Goal: Navigation & Orientation: Find specific page/section

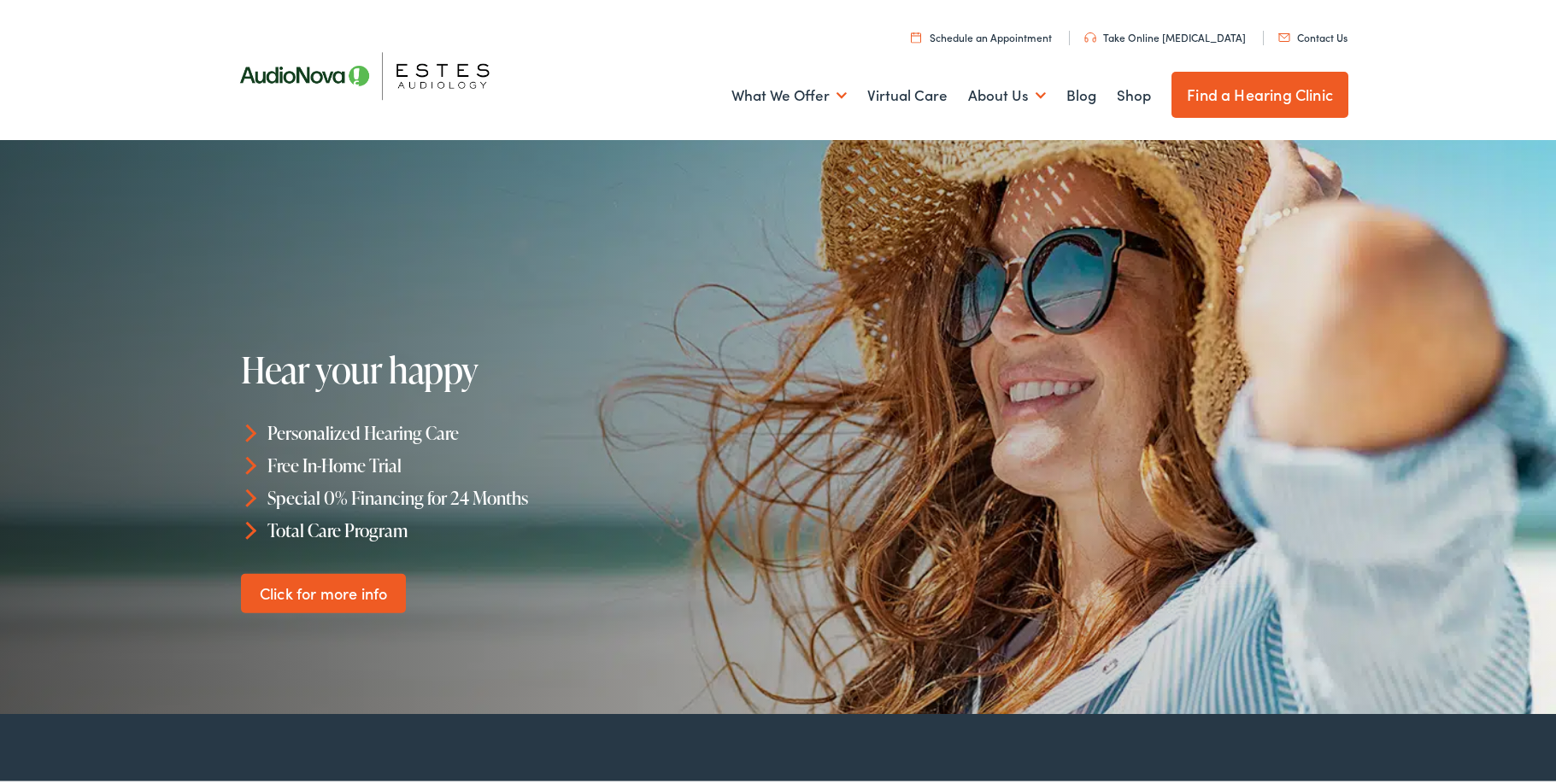
click at [1241, 93] on link "Find a Hearing Clinic" at bounding box center [1260, 91] width 177 height 46
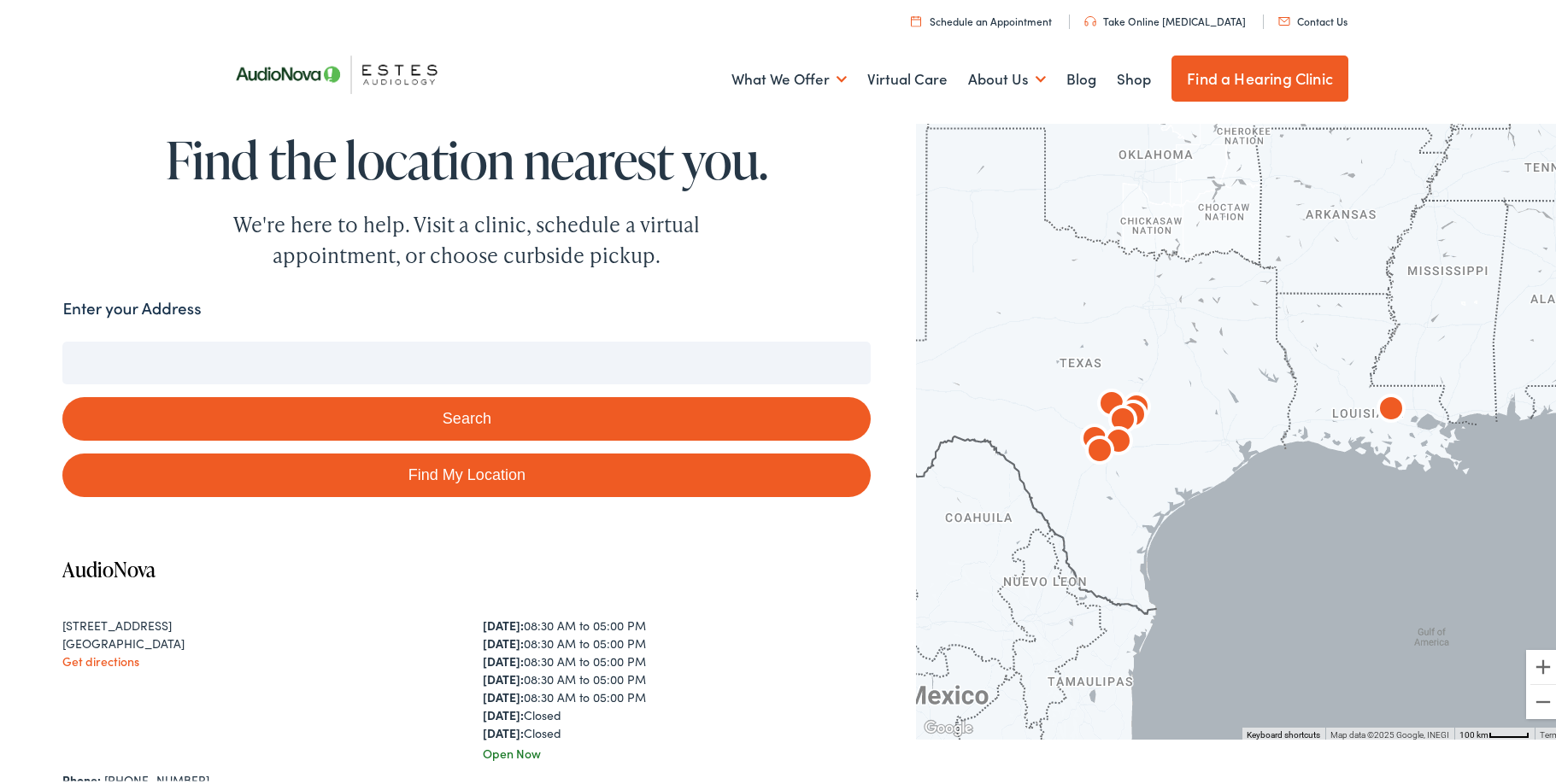
click at [232, 349] on input "Enter your Address" at bounding box center [466, 360] width 808 height 43
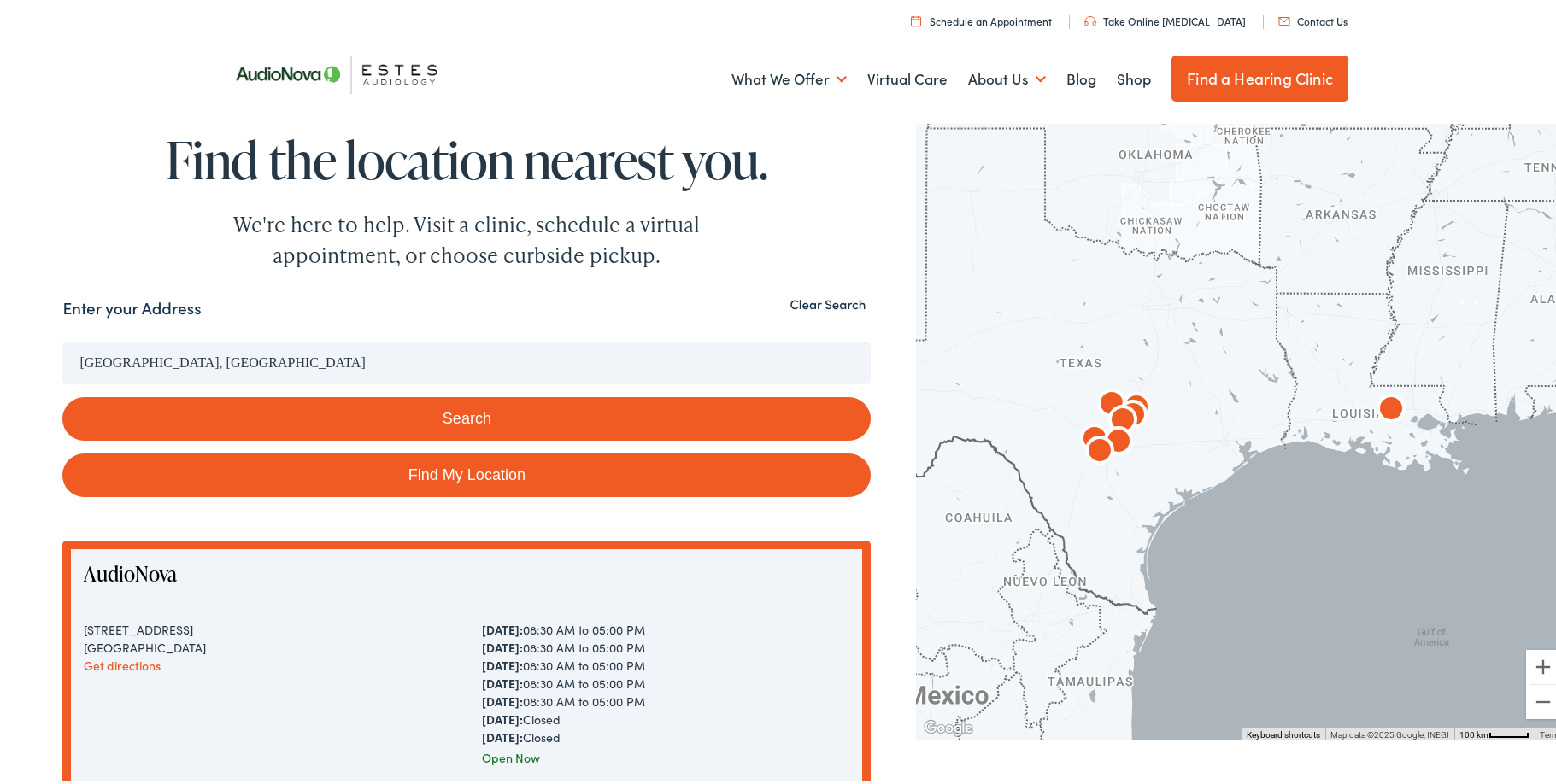
click at [253, 356] on input "Round Rock, TX 78681, USA" at bounding box center [466, 360] width 808 height 43
click at [263, 360] on input "Round Rock, TX 78681, USA" at bounding box center [466, 360] width 808 height 43
drag, startPoint x: 263, startPoint y: 359, endPoint x: 89, endPoint y: 349, distance: 174.3
click at [76, 361] on input "Round Rock, TX 78681, USA" at bounding box center [466, 360] width 808 height 43
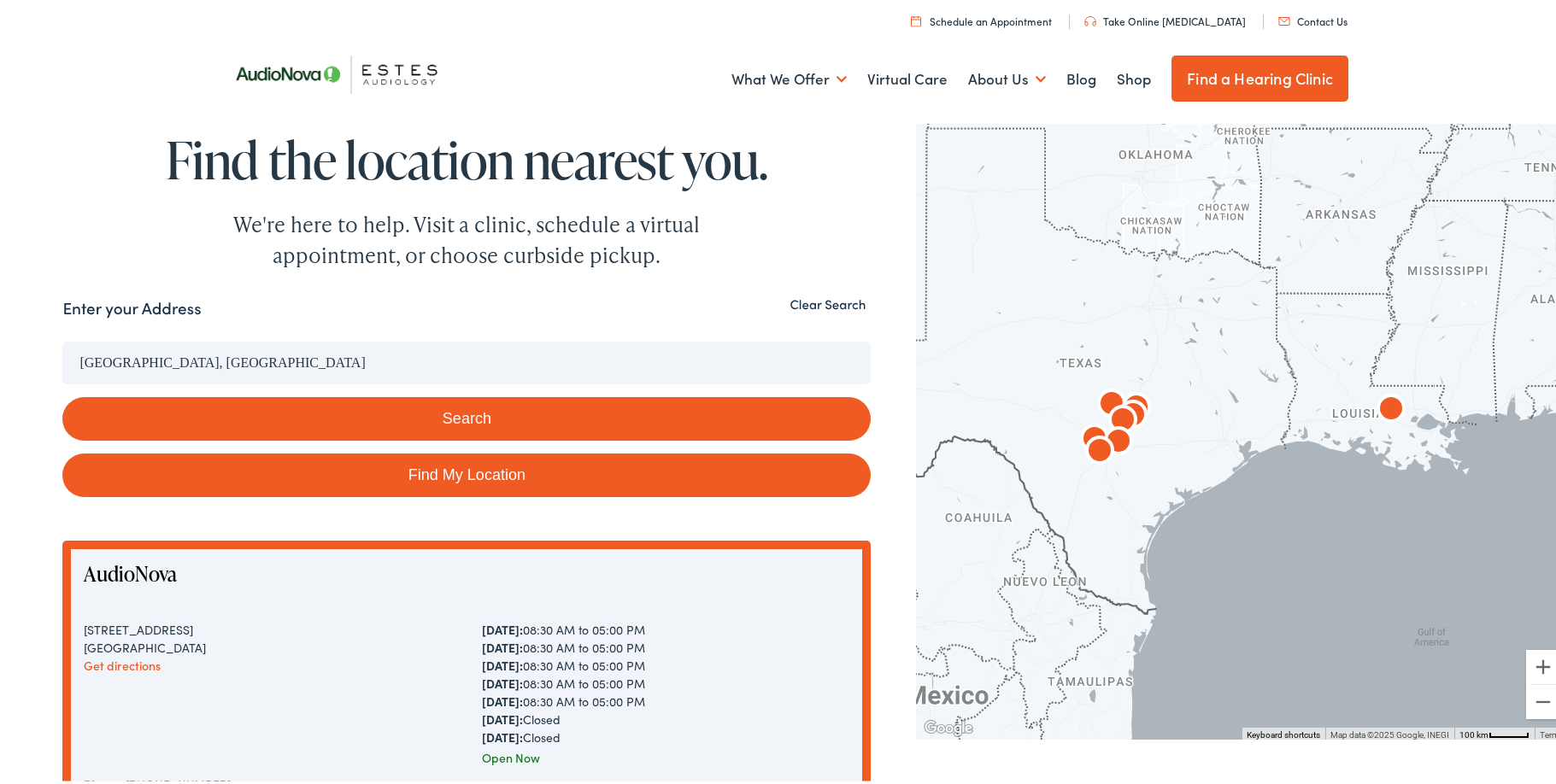
paste input "[STREET_ADDRESS][PERSON_NAME]"
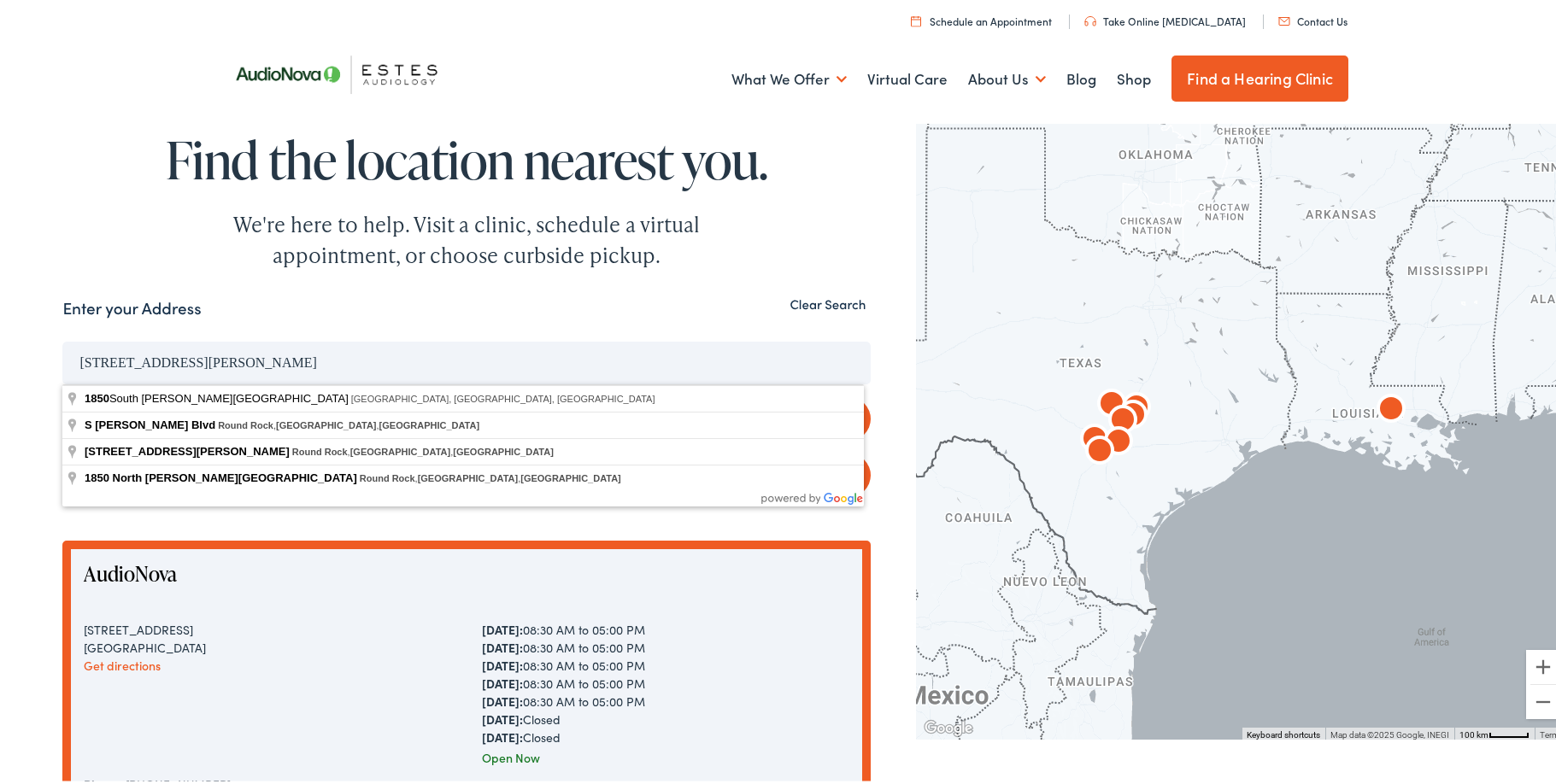
click at [403, 361] on input "1850 S. AW Grimes BlvdRound Rock, TX 78681, USA" at bounding box center [466, 360] width 808 height 43
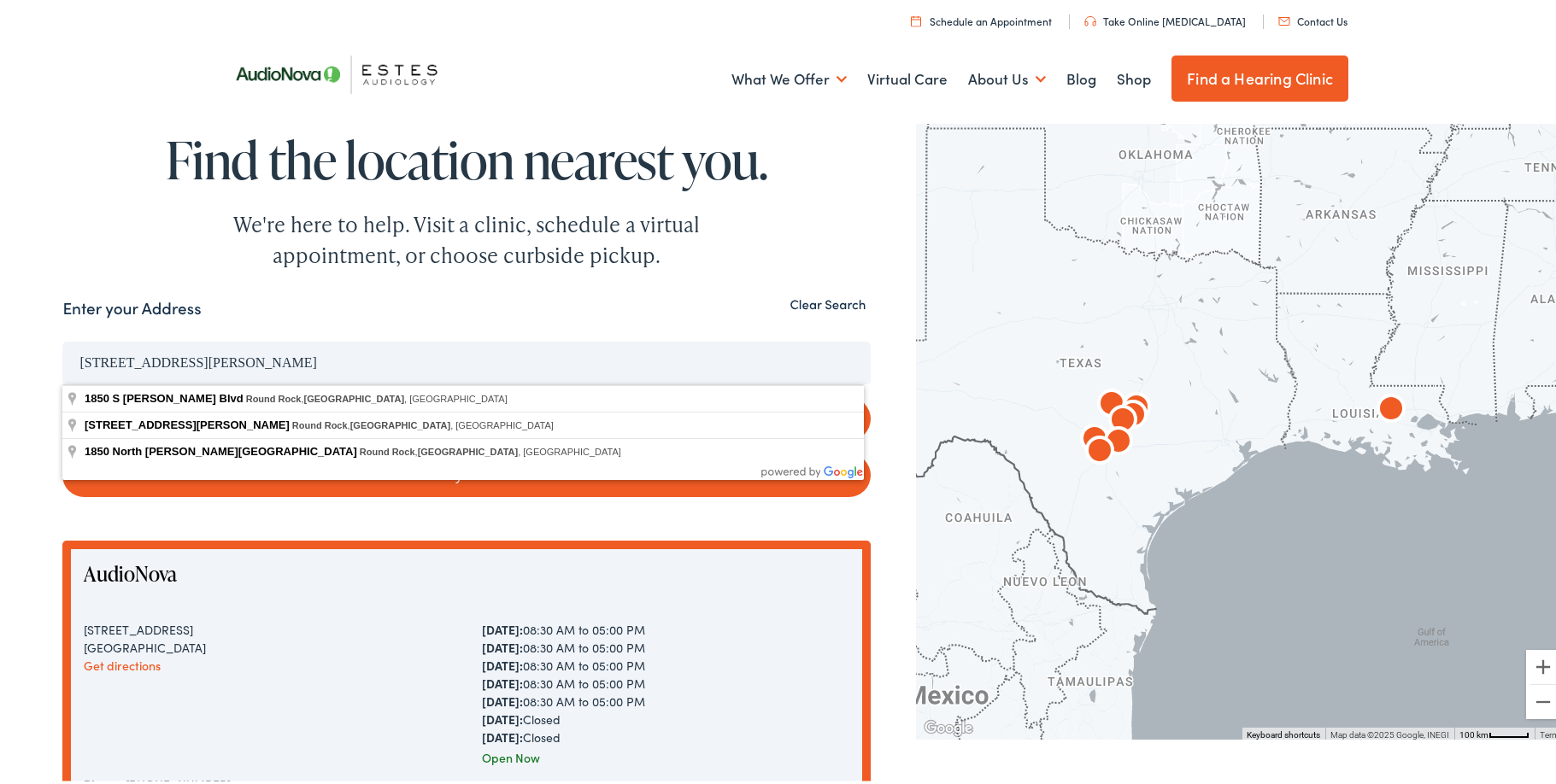
click at [218, 356] on input "1850 S. AW Grimes BlvdRound Rock, TX" at bounding box center [466, 360] width 808 height 43
click at [62, 394] on button "Search" at bounding box center [466, 415] width 808 height 43
type input "1850 S A.W. Grimes Blvd, Round Rock, TX, USA"
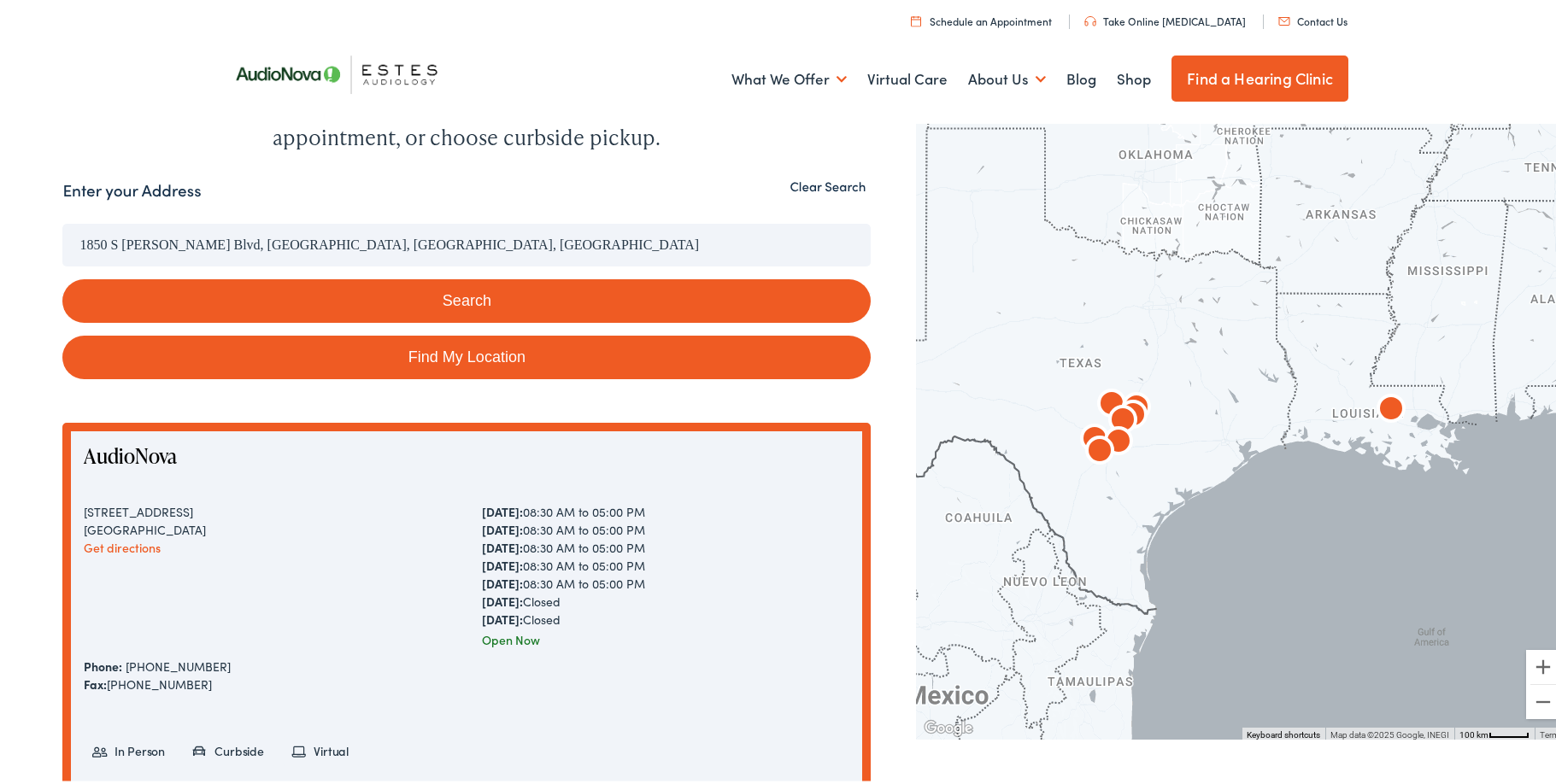
scroll to position [171, 0]
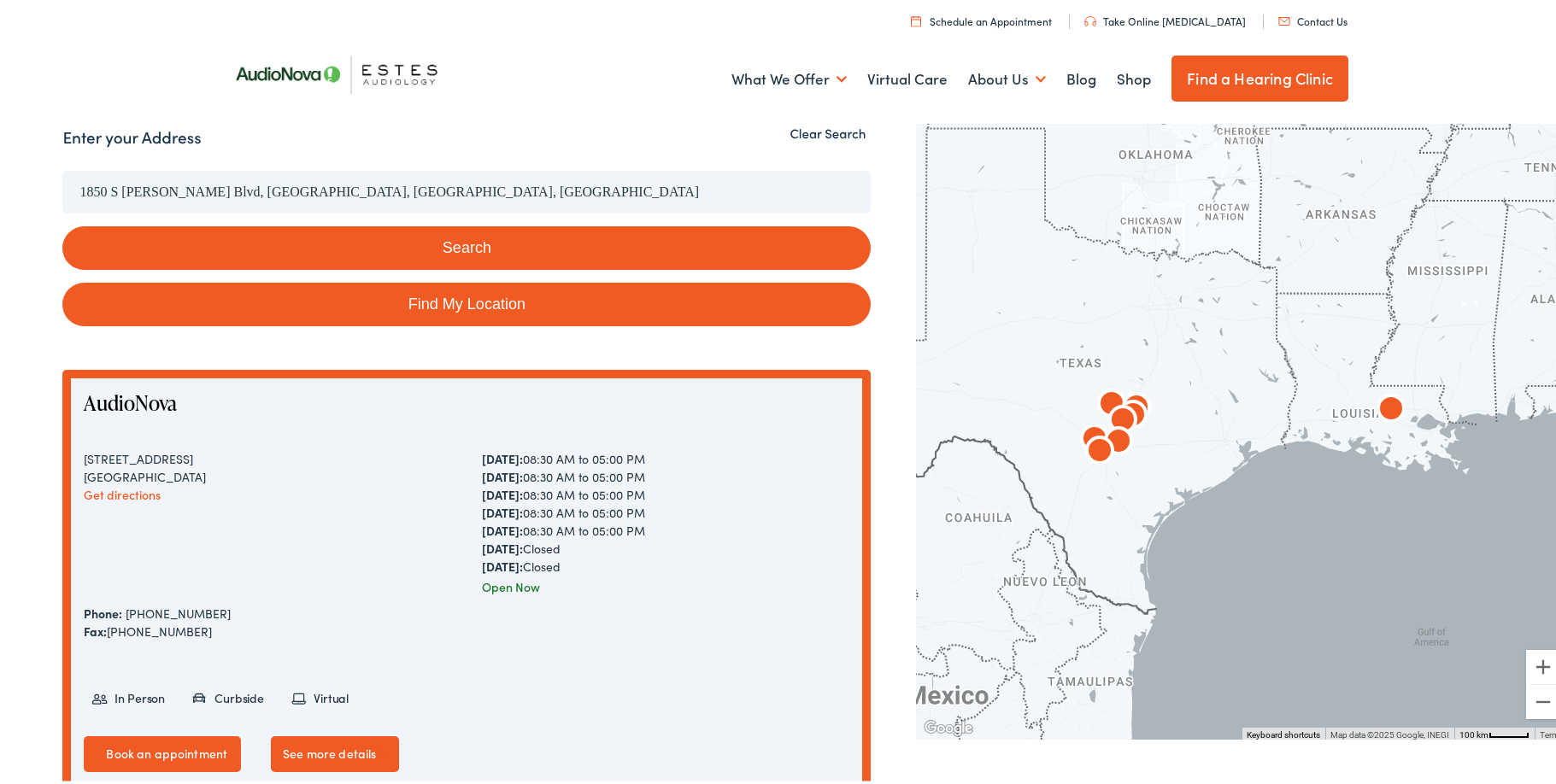
click at [375, 247] on button "Search" at bounding box center [466, 245] width 808 height 43
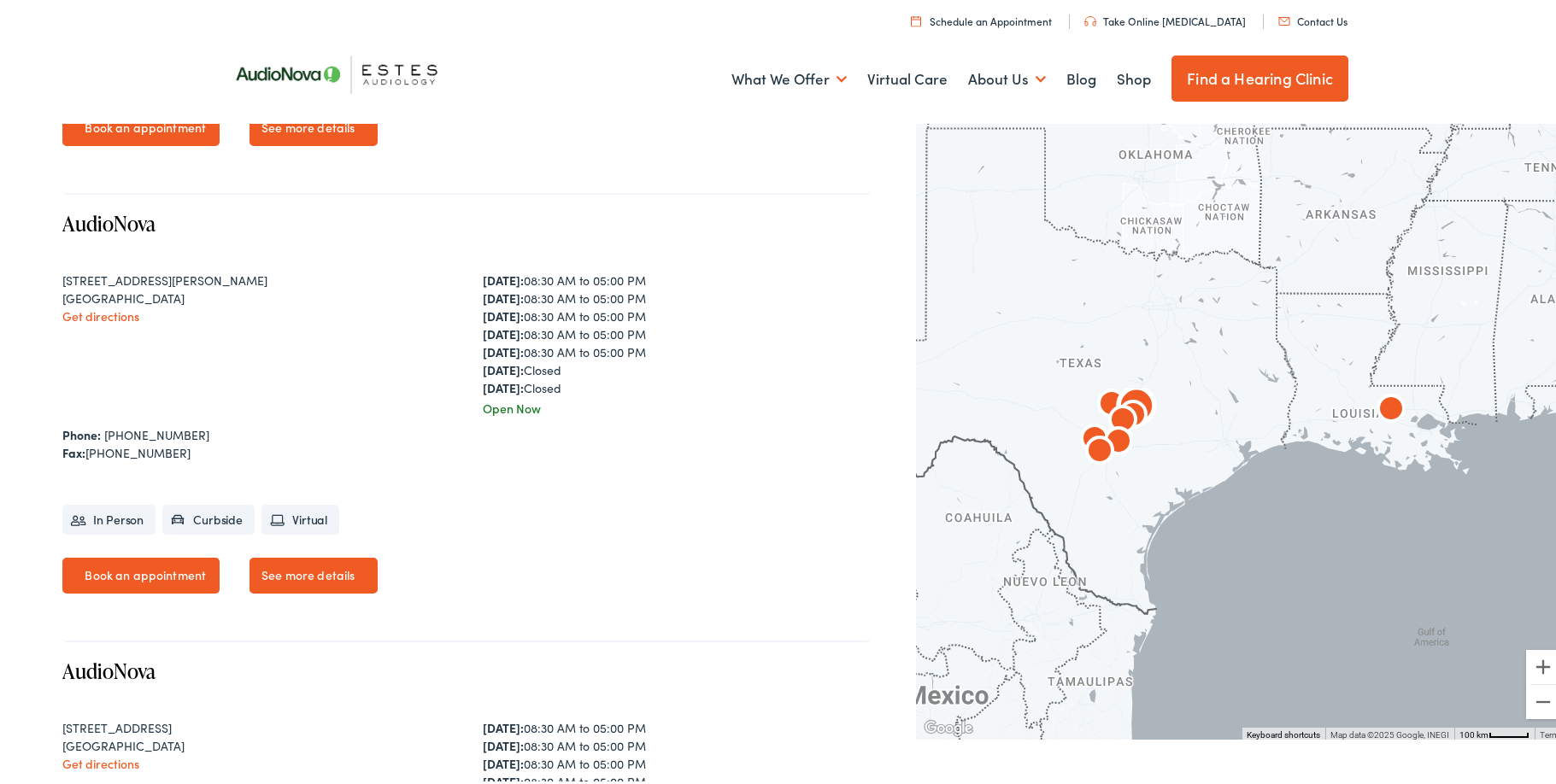
scroll to position [2991, 0]
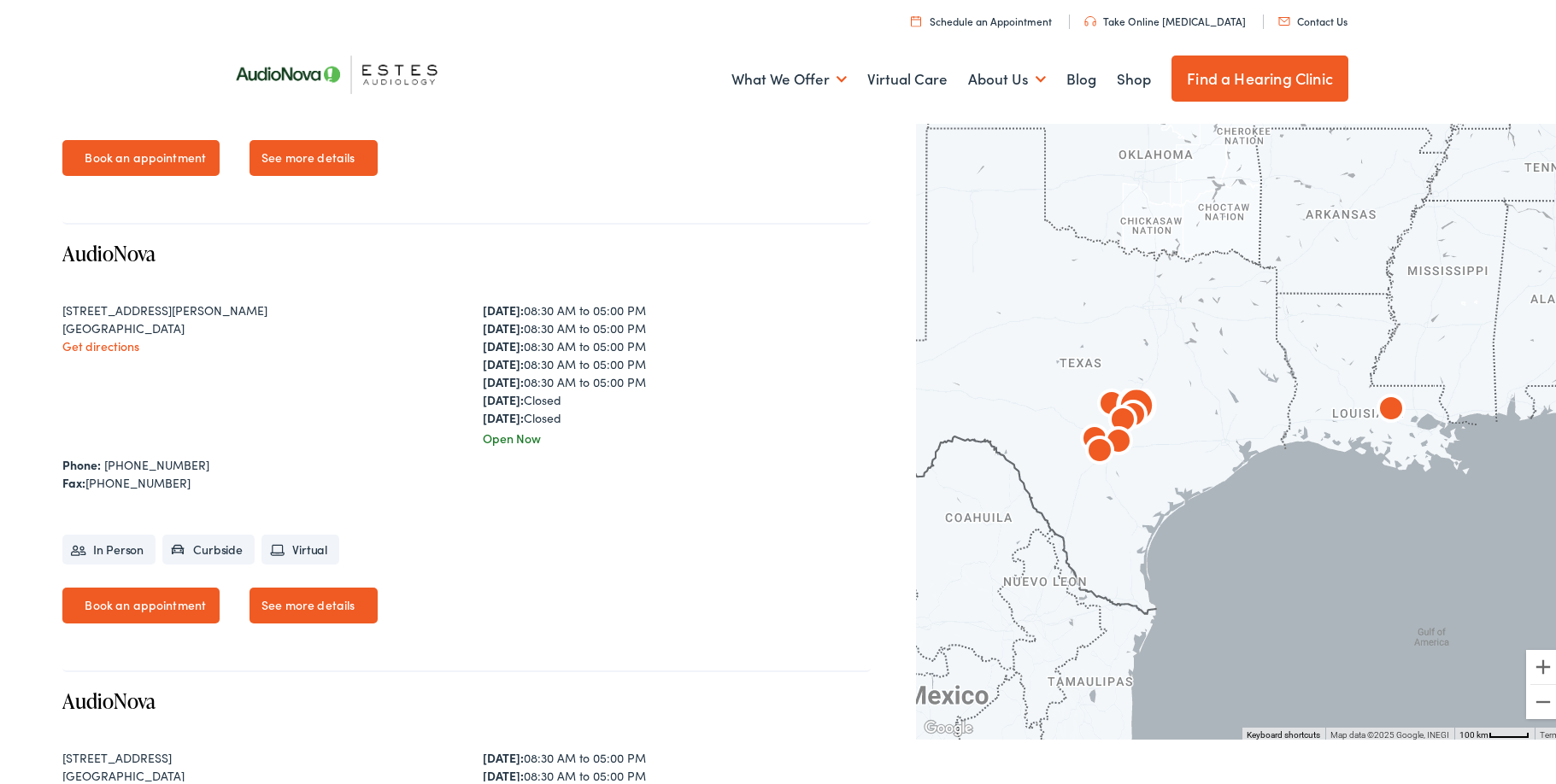
click at [300, 611] on link "See more details" at bounding box center [314, 602] width 128 height 36
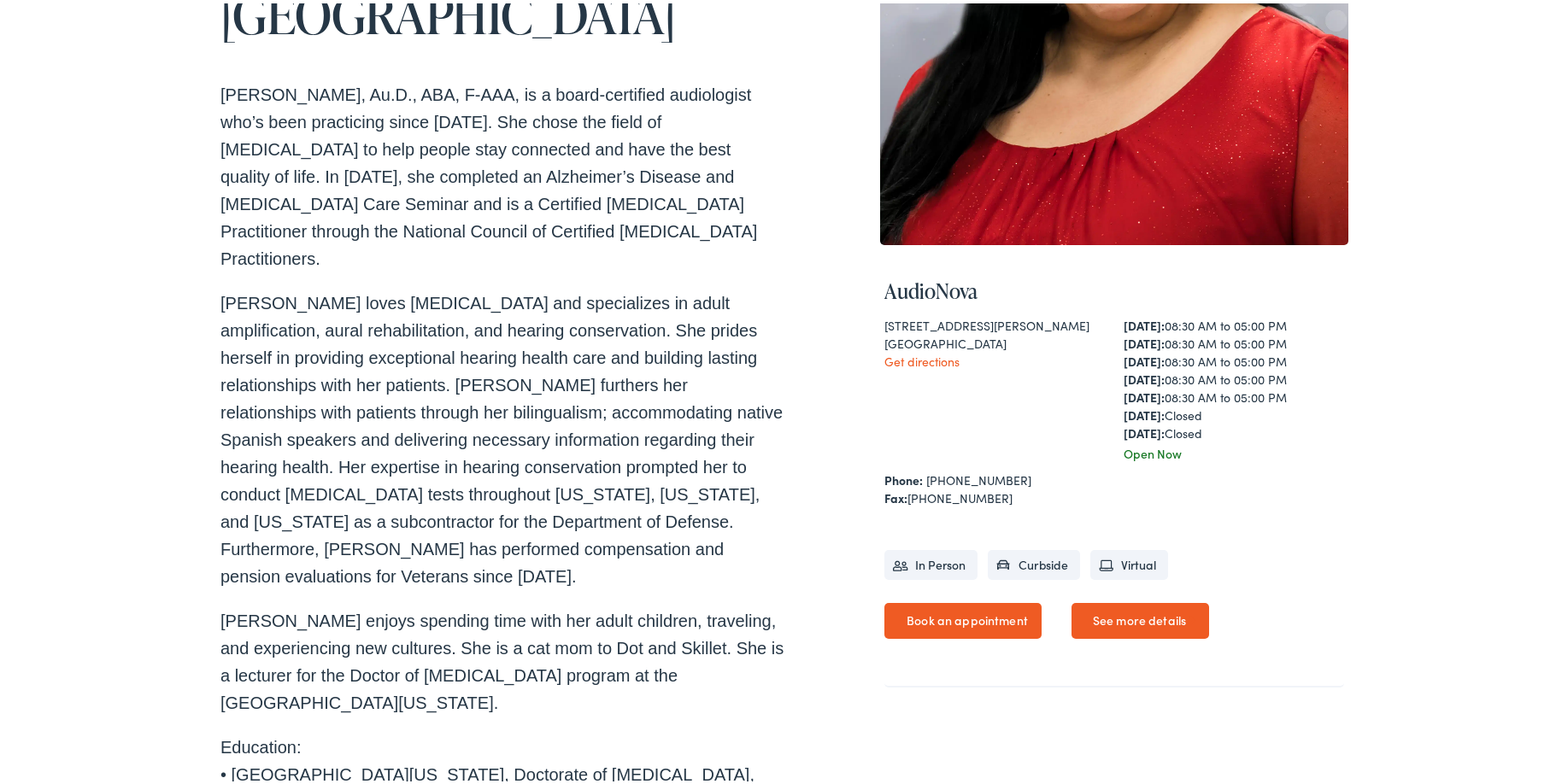
scroll to position [427, 0]
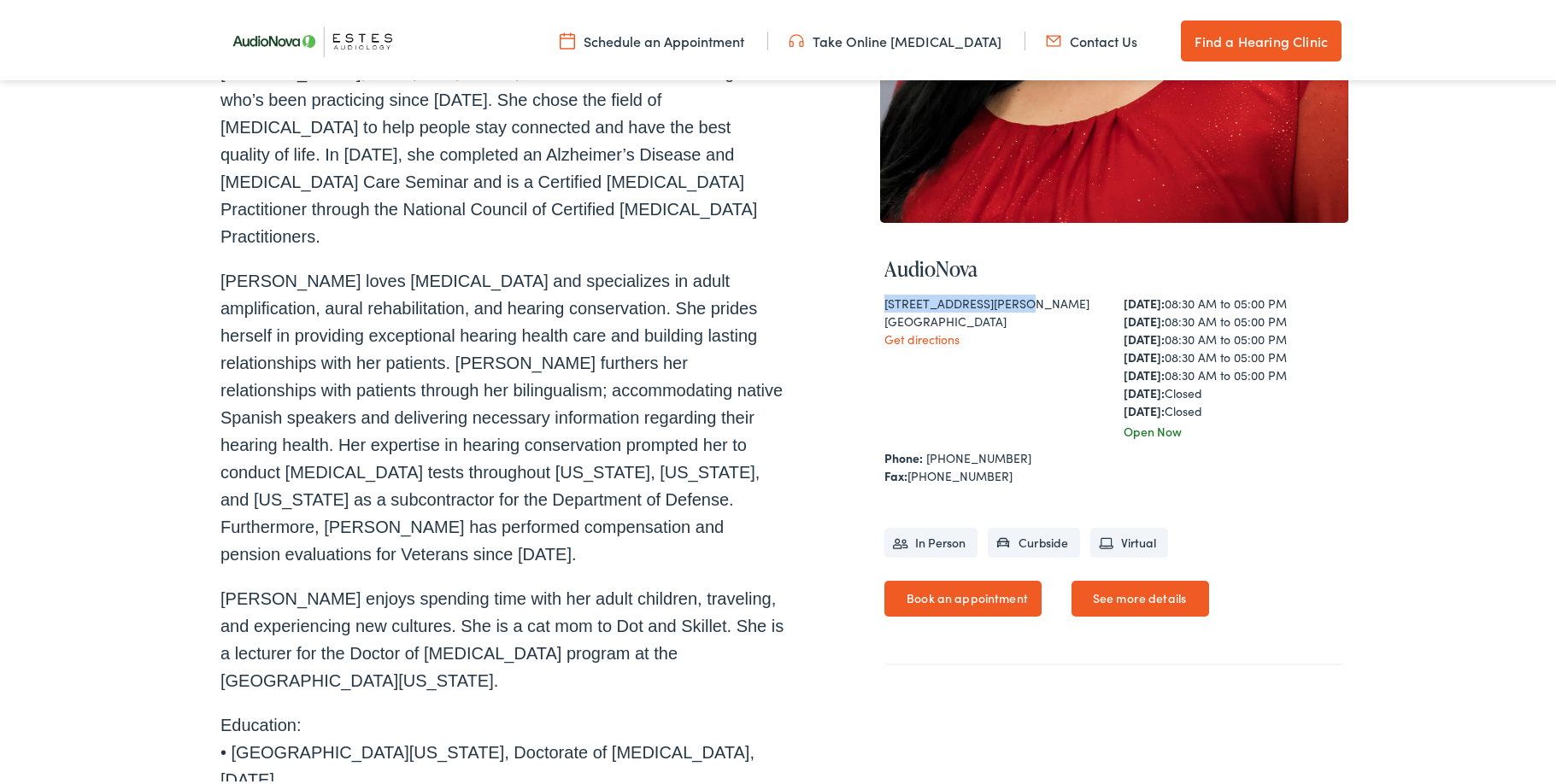
drag, startPoint x: 880, startPoint y: 299, endPoint x: 1004, endPoint y: 300, distance: 124.0
click at [1004, 300] on div "[STREET_ADDRESS][PERSON_NAME]" at bounding box center [994, 300] width 221 height 18
copy div "[STREET_ADDRESS][PERSON_NAME]"
